Goal: Task Accomplishment & Management: Use online tool/utility

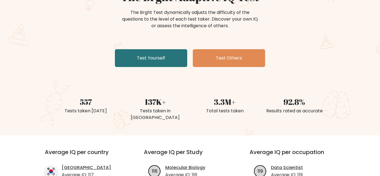
scroll to position [67, 0]
click at [86, 112] on div "Tests taken today" at bounding box center [85, 111] width 63 height 7
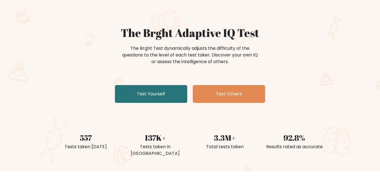
scroll to position [26, 0]
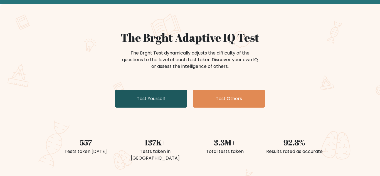
click at [141, 93] on link "Test Yourself" at bounding box center [151, 99] width 72 height 18
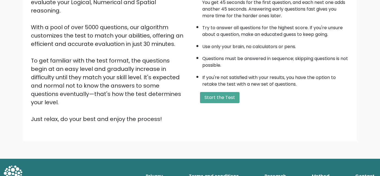
scroll to position [78, 0]
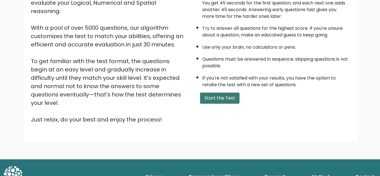
click at [217, 101] on button "Start the Test" at bounding box center [219, 98] width 39 height 11
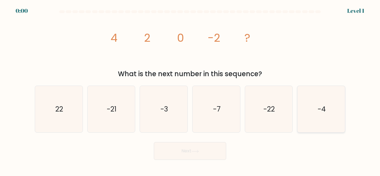
click at [317, 107] on icon "-4" at bounding box center [321, 109] width 46 height 46
click at [190, 90] on input "f. -4" at bounding box center [190, 88] width 0 height 1
radio input "true"
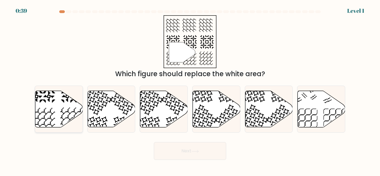
click at [61, 113] on icon at bounding box center [59, 109] width 48 height 36
click at [190, 90] on input "a." at bounding box center [190, 88] width 0 height 1
radio input "true"
click at [195, 148] on button "Next" at bounding box center [190, 151] width 72 height 18
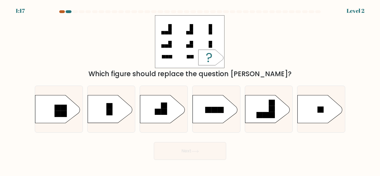
click at [63, 12] on div at bounding box center [62, 11] width 6 height 3
click at [69, 13] on div at bounding box center [69, 11] width 6 height 3
click at [311, 109] on icon at bounding box center [320, 109] width 44 height 28
click at [190, 90] on input "f." at bounding box center [190, 88] width 0 height 1
radio input "true"
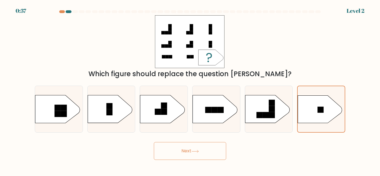
click at [202, 145] on button "Next" at bounding box center [190, 151] width 72 height 18
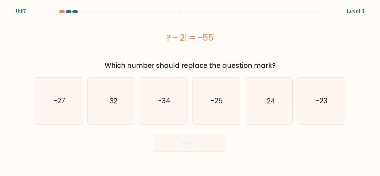
drag, startPoint x: 165, startPoint y: 33, endPoint x: 219, endPoint y: 37, distance: 54.1
click at [219, 37] on div "? - 21 = -55" at bounding box center [190, 37] width 310 height 13
copy div "? - 21 = -55"
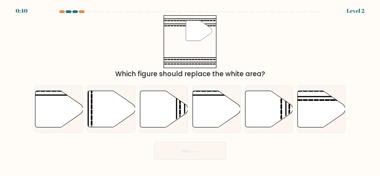
click at [72, 13] on div at bounding box center [189, 12] width 317 height 5
click at [75, 12] on div at bounding box center [75, 11] width 6 height 3
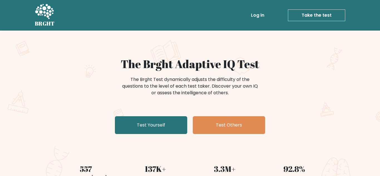
scroll to position [27, 0]
